Goal: Check status: Check status

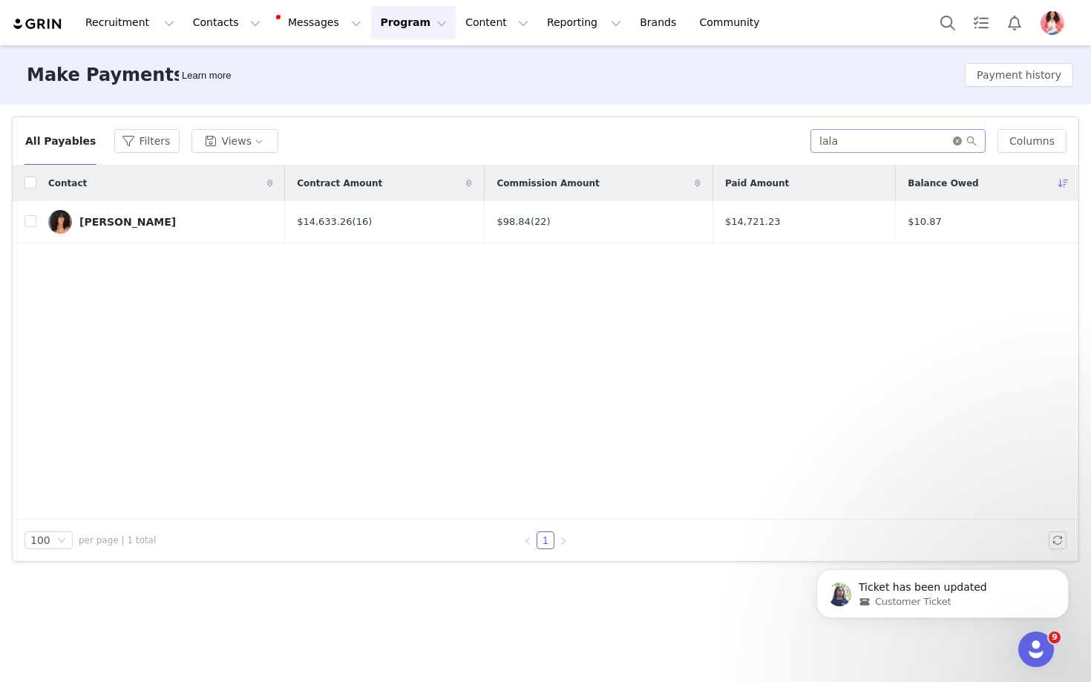
click at [961, 143] on icon "icon: close-circle" at bounding box center [957, 141] width 9 height 9
drag, startPoint x: 961, startPoint y: 143, endPoint x: 295, endPoint y: 371, distance: 703.8
click at [295, 371] on div "Contact Contract Amount Commission Amount Paid Amount Balance Owed [PERSON_NAME…" at bounding box center [546, 343] width 1066 height 354
drag, startPoint x: 295, startPoint y: 371, endPoint x: 857, endPoint y: 144, distance: 606.8
click at [857, 144] on input "text" at bounding box center [905, 141] width 161 height 24
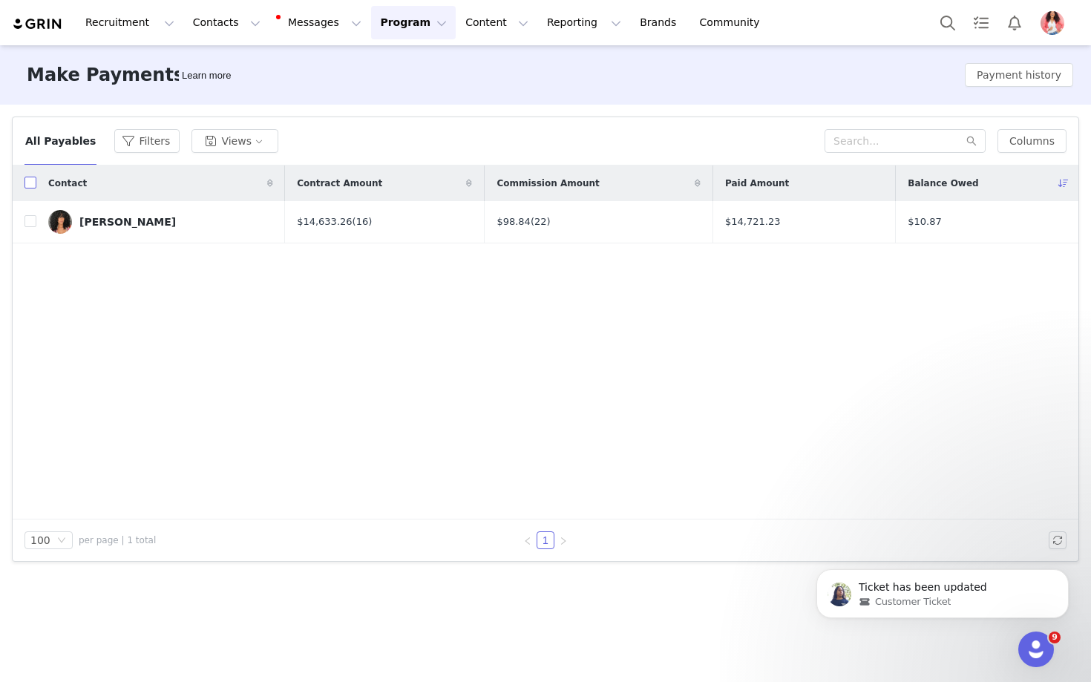
drag, startPoint x: 857, startPoint y: 144, endPoint x: 28, endPoint y: 189, distance: 830.4
click at [28, 189] on input "checkbox" at bounding box center [30, 183] width 12 height 12
checkbox input "true"
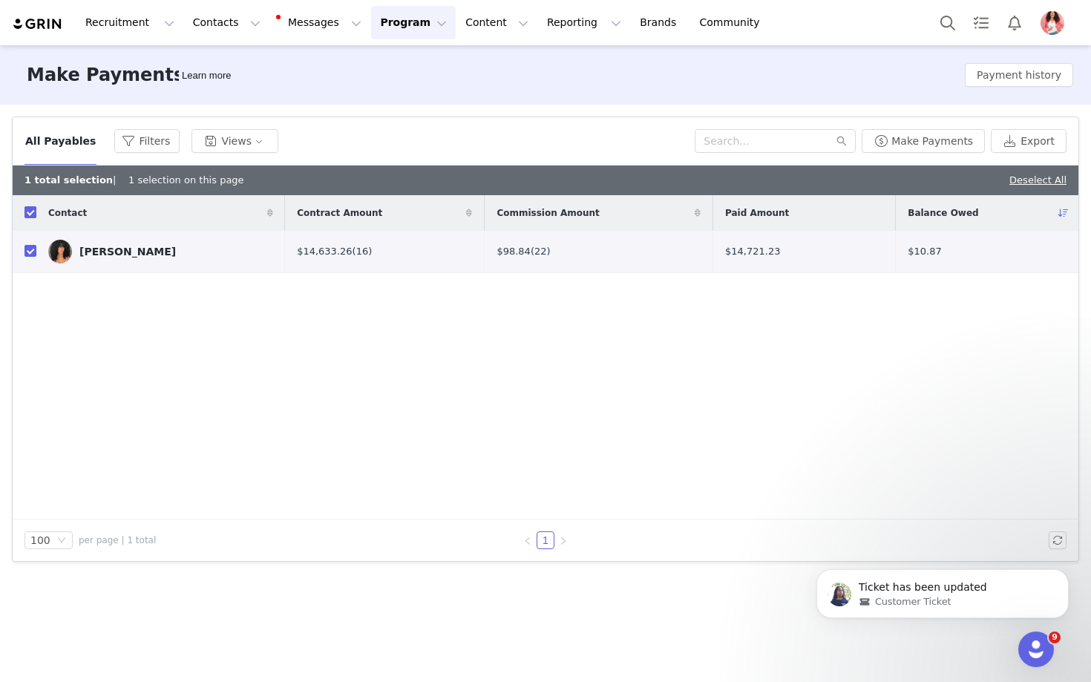
drag, startPoint x: 28, startPoint y: 189, endPoint x: 32, endPoint y: 209, distance: 20.4
click at [32, 209] on input "checkbox" at bounding box center [30, 212] width 12 height 12
checkbox input "false"
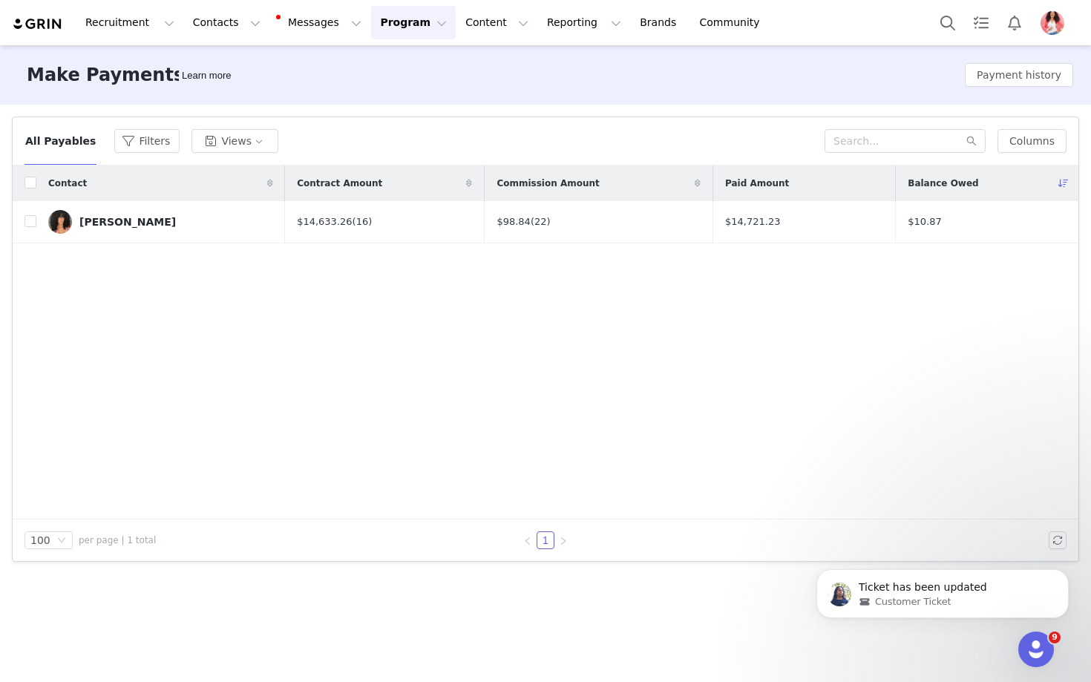
click at [416, 28] on button "Program Program" at bounding box center [413, 22] width 85 height 33
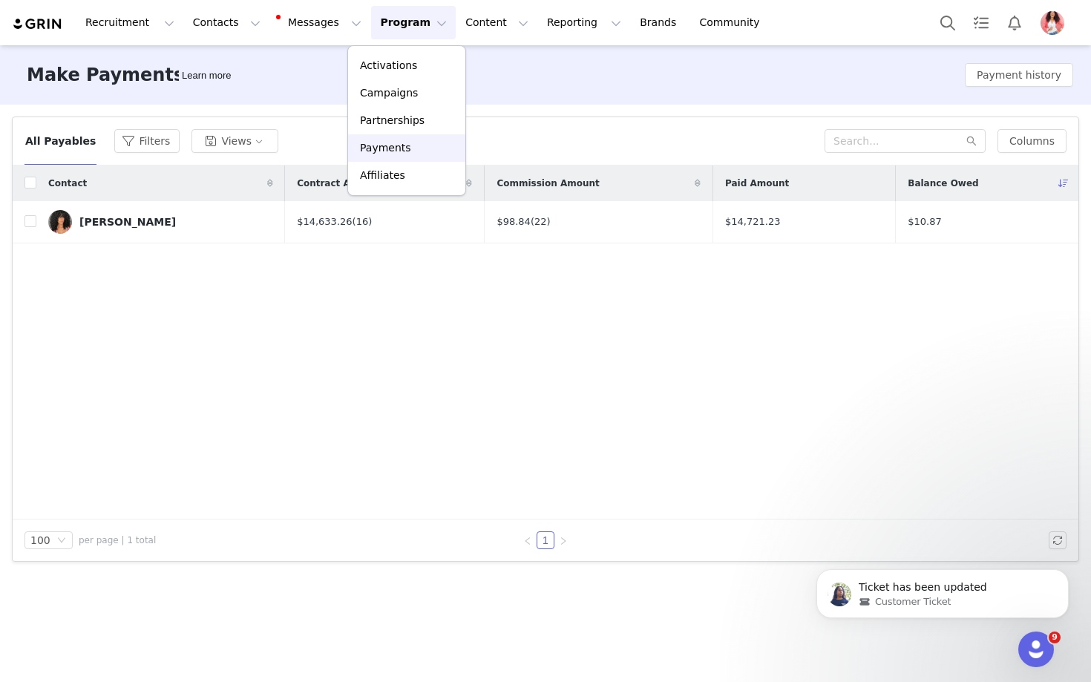
click at [376, 150] on p "Payments" at bounding box center [385, 148] width 51 height 16
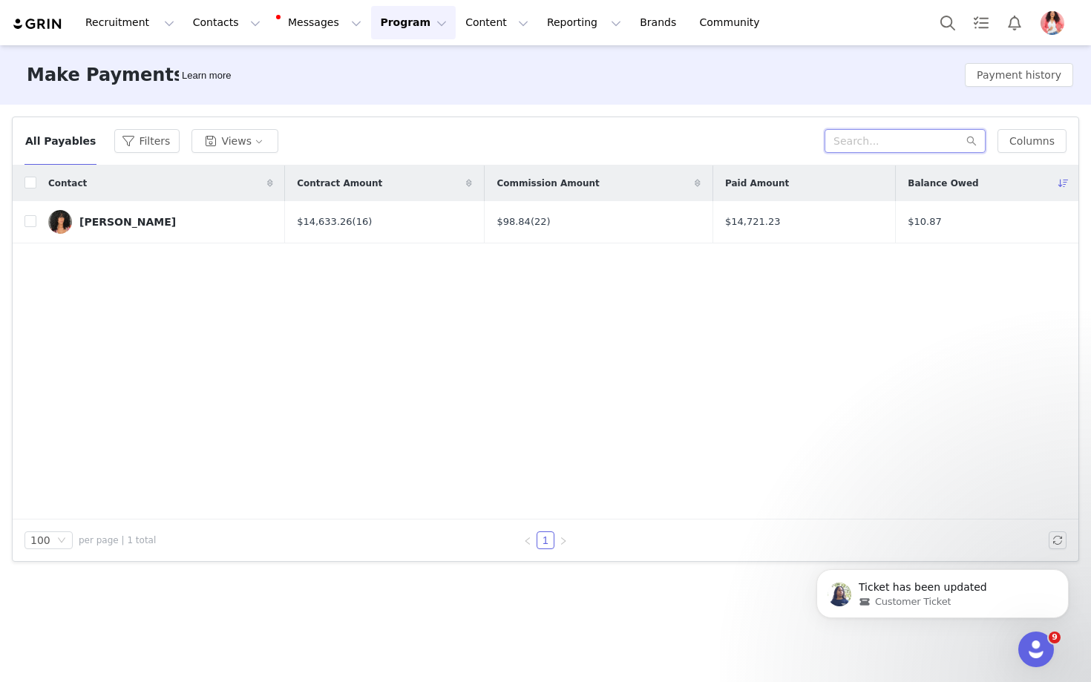
drag, startPoint x: 416, startPoint y: 28, endPoint x: 889, endPoint y: 144, distance: 487.6
click at [889, 144] on input "text" at bounding box center [905, 141] width 161 height 24
type input "\"
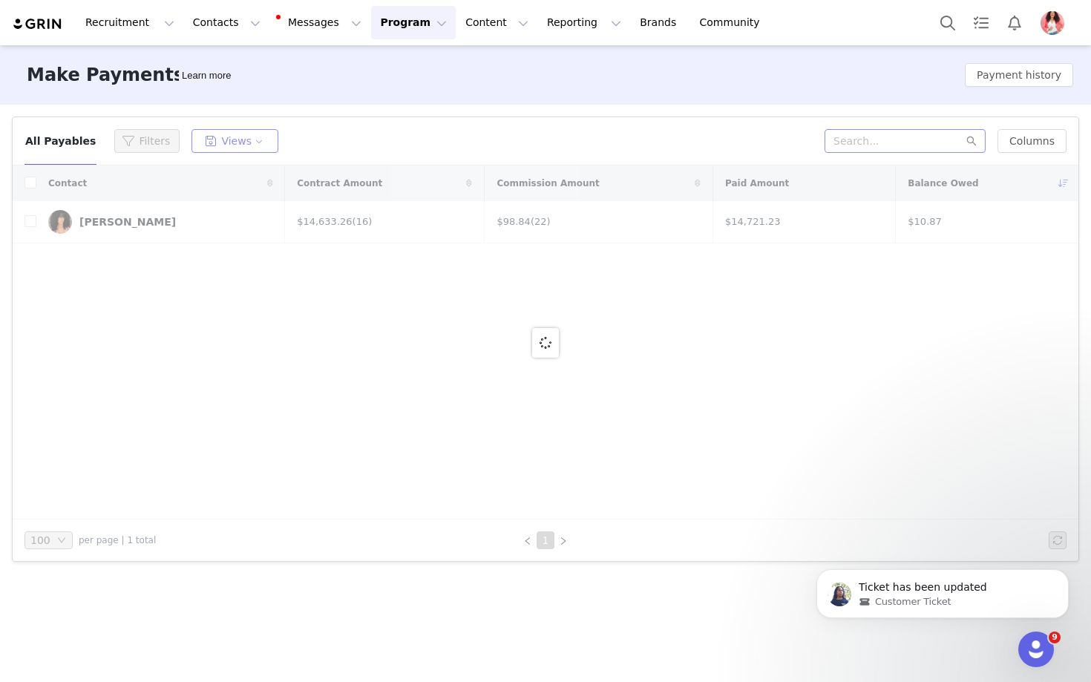
click at [241, 143] on button "Views" at bounding box center [235, 141] width 87 height 24
drag, startPoint x: 889, startPoint y: 144, endPoint x: 53, endPoint y: 143, distance: 835.9
click at [53, 143] on button "All Payables" at bounding box center [60, 141] width 72 height 24
